Goal: Find specific page/section: Find specific page/section

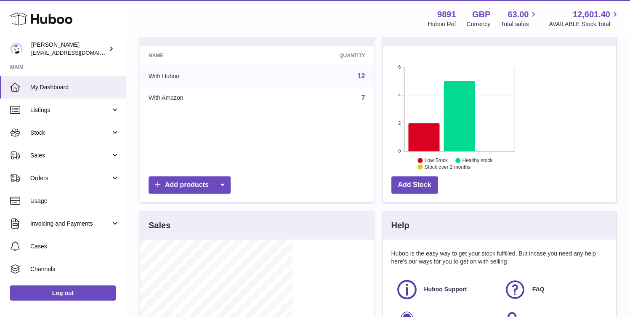
scroll to position [131, 152]
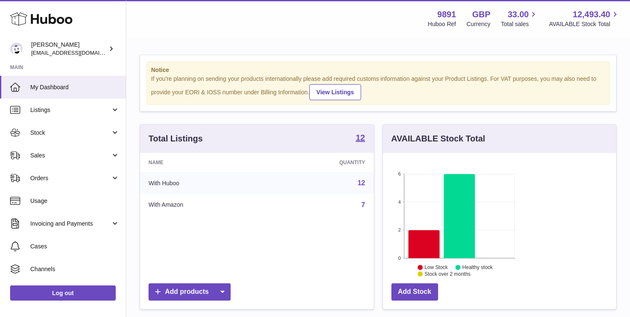
scroll to position [131, 152]
click at [48, 154] on span "Sales" at bounding box center [70, 156] width 80 height 8
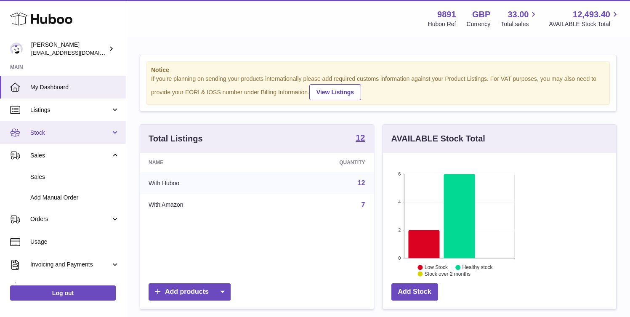
click at [56, 137] on link "Stock" at bounding box center [63, 132] width 126 height 23
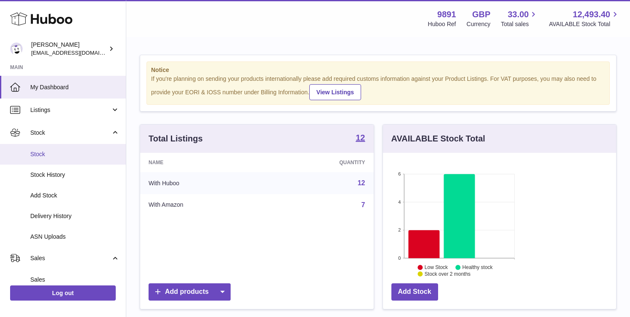
click at [54, 157] on span "Stock" at bounding box center [74, 154] width 89 height 8
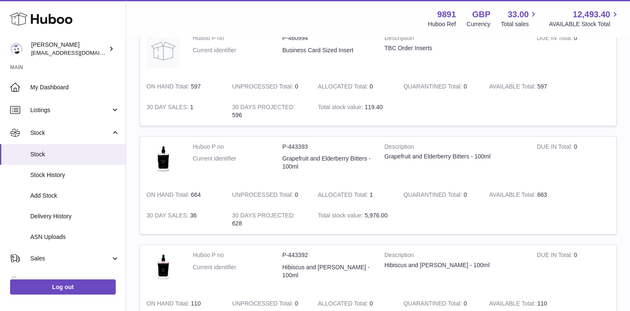
scroll to position [522, 0]
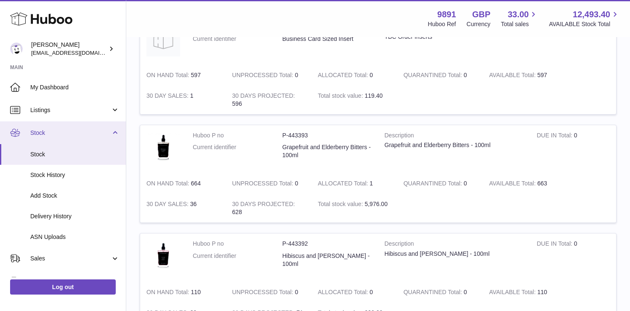
click at [77, 132] on span "Stock" at bounding box center [70, 133] width 80 height 8
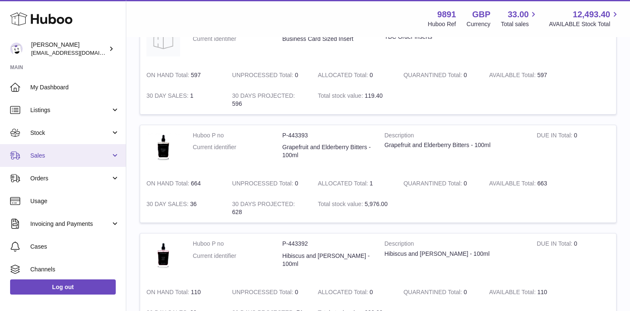
click at [55, 160] on link "Sales" at bounding box center [63, 155] width 126 height 23
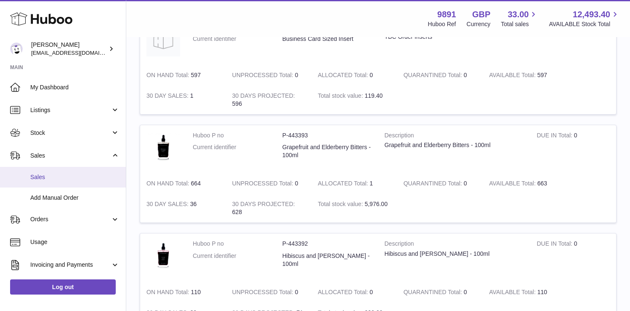
click at [56, 183] on link "Sales" at bounding box center [63, 177] width 126 height 21
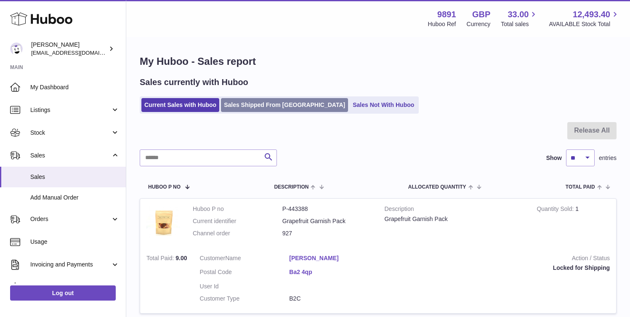
click at [254, 109] on link "Sales Shipped From [GEOGRAPHIC_DATA]" at bounding box center [284, 105] width 127 height 14
